Goal: Information Seeking & Learning: Learn about a topic

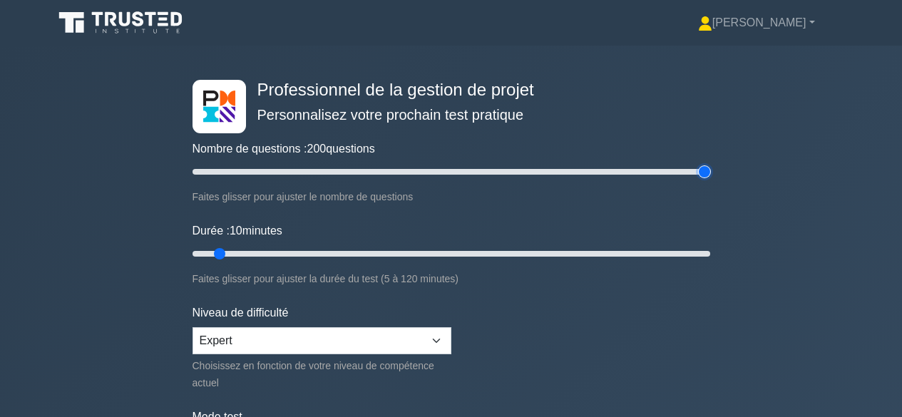
type input "200"
click at [702, 167] on input "Nombre de questions : 200 questions" at bounding box center [452, 171] width 518 height 17
type input "120"
click at [706, 252] on input "Durée : 120 minutes" at bounding box center [452, 253] width 518 height 17
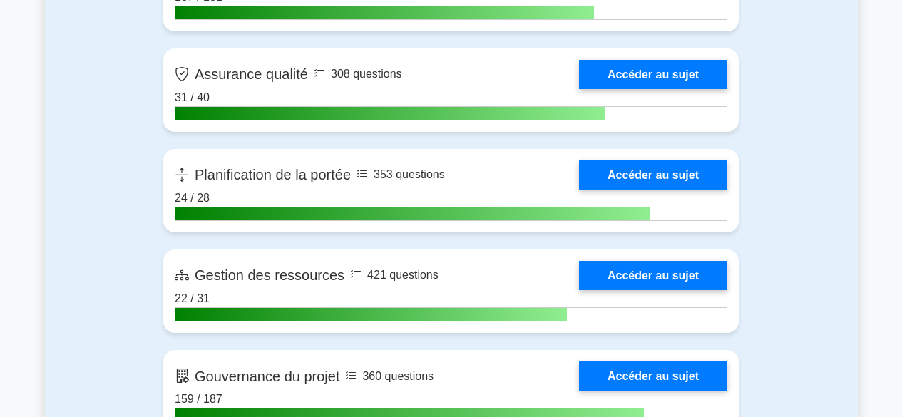
scroll to position [2041, 0]
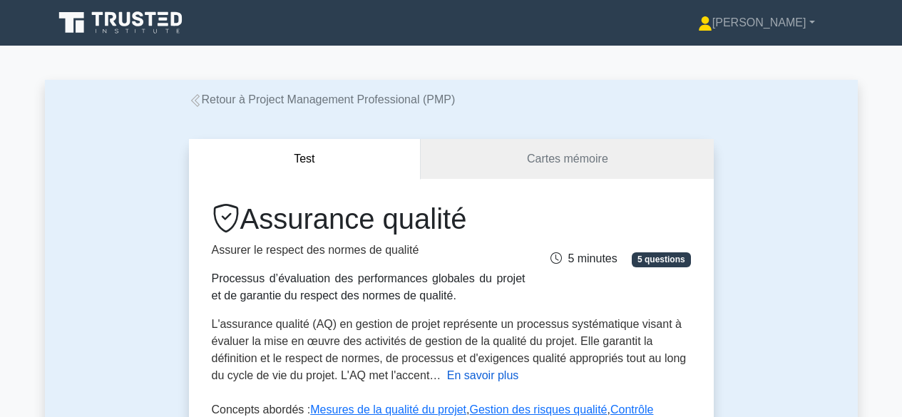
click at [479, 370] on font "En savoir plus" at bounding box center [483, 375] width 72 height 12
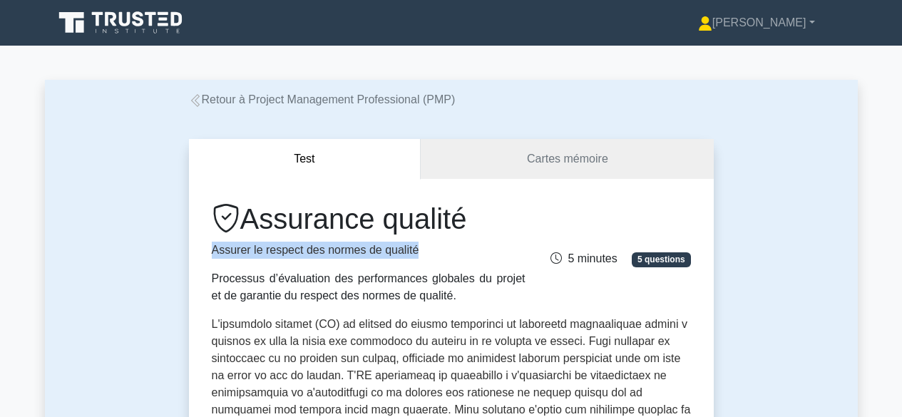
drag, startPoint x: 212, startPoint y: 250, endPoint x: 414, endPoint y: 250, distance: 201.8
click at [414, 250] on font "Assurer le respect des normes de qualité" at bounding box center [316, 250] width 208 height 12
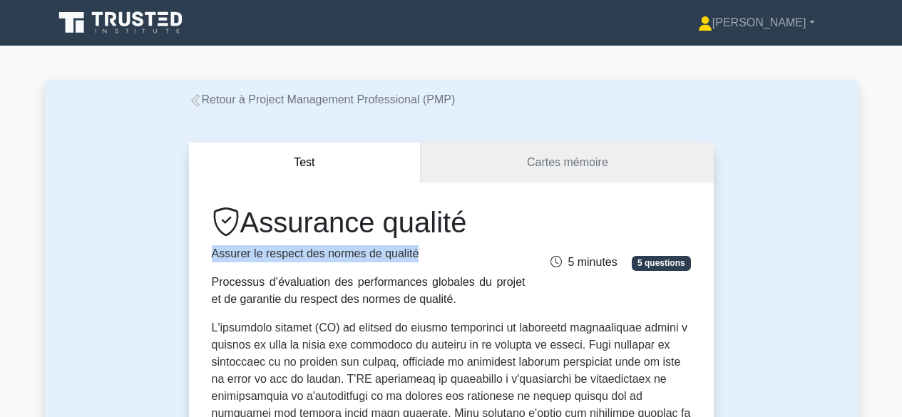
copy font "Assurer le respect des normes de qualité"
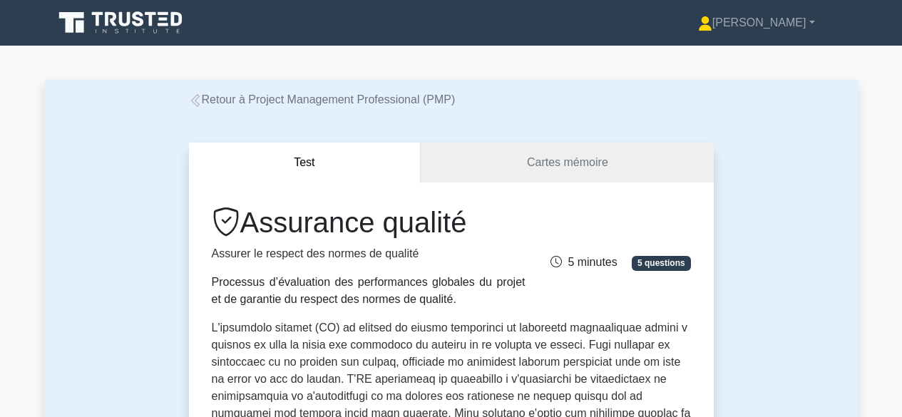
click at [207, 275] on div "Assurance qualité Assurer le respect des normes de qualité Processus d’évaluati…" at bounding box center [368, 256] width 331 height 103
drag, startPoint x: 217, startPoint y: 277, endPoint x: 482, endPoint y: 300, distance: 266.3
click at [482, 300] on div "Assurance qualité Assurer le respect des normes de qualité Processus d’évaluati…" at bounding box center [368, 256] width 331 height 103
copy font "Processus d’évaluation des performances globales du projet et de garantie du re…"
